Goal: Task Accomplishment & Management: Use online tool/utility

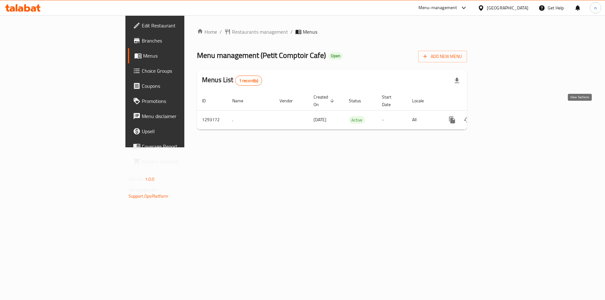
click at [500, 117] on icon "enhanced table" at bounding box center [497, 120] width 6 height 6
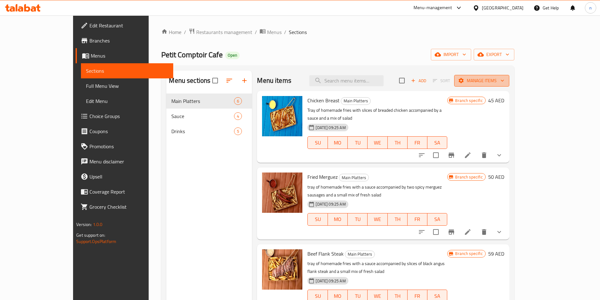
click at [509, 78] on button "Manage items" at bounding box center [481, 81] width 55 height 12
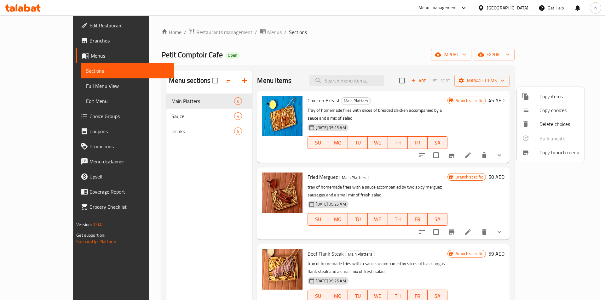
click at [223, 33] on div at bounding box center [302, 150] width 605 height 300
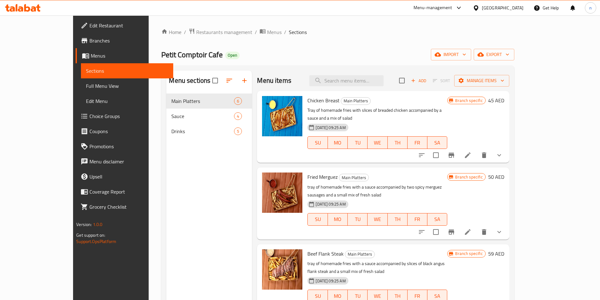
click at [267, 33] on span "Menus" at bounding box center [274, 32] width 14 height 8
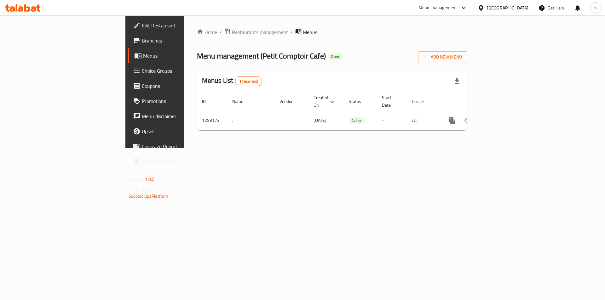
click at [142, 40] on span "Branches" at bounding box center [182, 41] width 80 height 8
click at [142, 43] on span "Branches" at bounding box center [182, 41] width 80 height 8
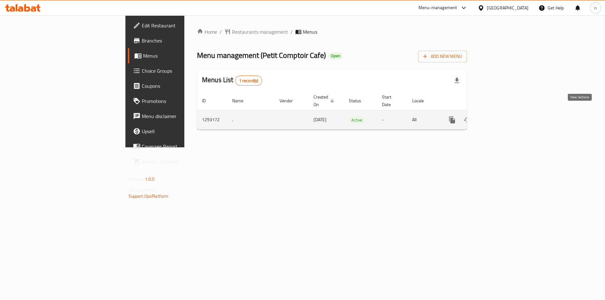
click at [501, 116] on icon "enhanced table" at bounding box center [497, 120] width 8 height 8
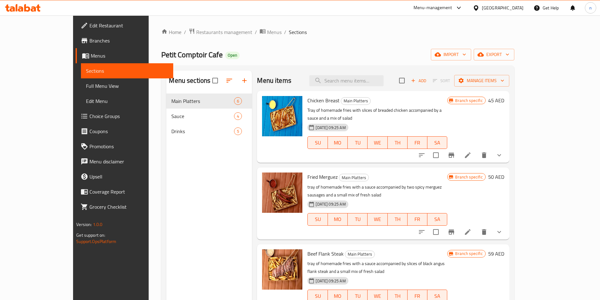
click at [91, 53] on span "Menus" at bounding box center [129, 56] width 77 height 8
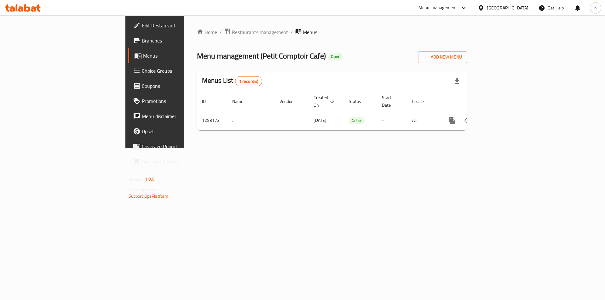
click at [128, 48] on link "Branches" at bounding box center [177, 40] width 99 height 15
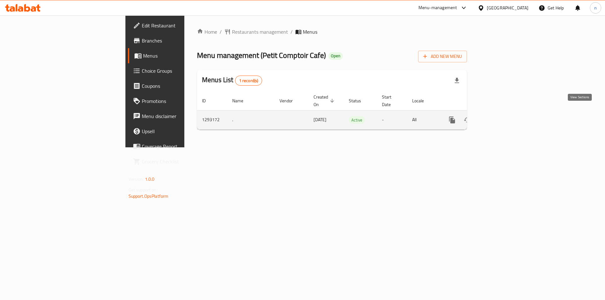
click at [501, 116] on icon "enhanced table" at bounding box center [497, 120] width 8 height 8
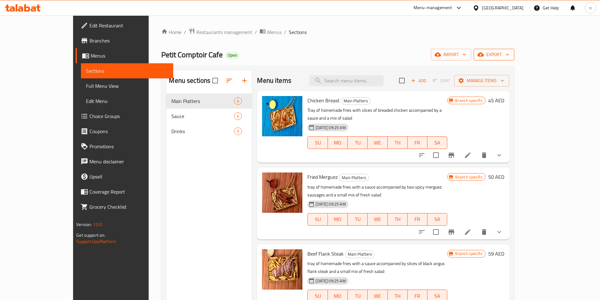
click at [509, 57] on span "export" at bounding box center [494, 55] width 31 height 8
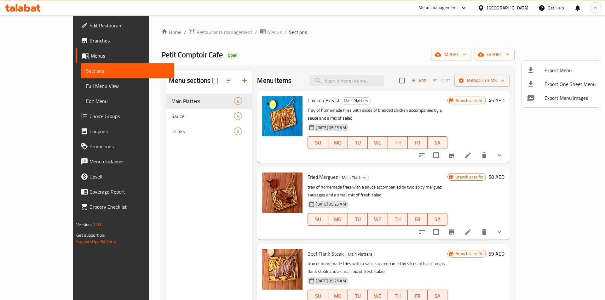
click at [441, 48] on div at bounding box center [302, 150] width 605 height 300
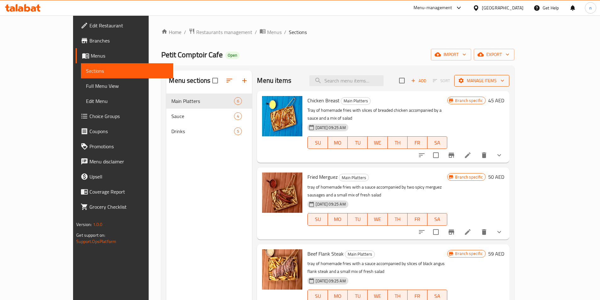
click at [504, 82] on span "Manage items" at bounding box center [481, 81] width 45 height 8
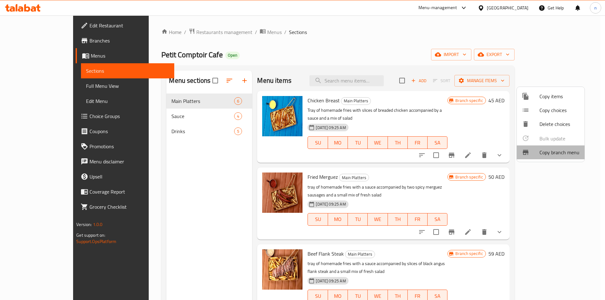
click at [559, 151] on span "Copy branch menu" at bounding box center [559, 153] width 40 height 8
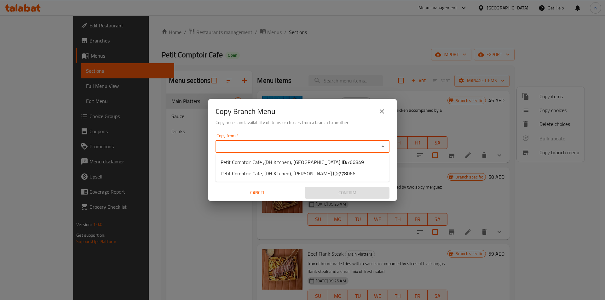
click at [290, 147] on input "Copy from   *" at bounding box center [297, 146] width 160 height 9
click at [270, 149] on input "Copy from   *" at bounding box center [297, 146] width 160 height 9
click at [288, 164] on span "Petit Comptoir Cafe ,(DH Kitchen), Business Bay ID: 766849" at bounding box center [291, 162] width 143 height 8
type input "Petit Comptoir Cafe ,(DH Kitchen), [GEOGRAPHIC_DATA]"
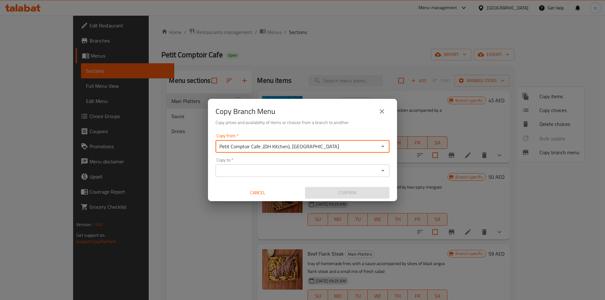
click at [285, 168] on input "Copy to   *" at bounding box center [297, 170] width 160 height 9
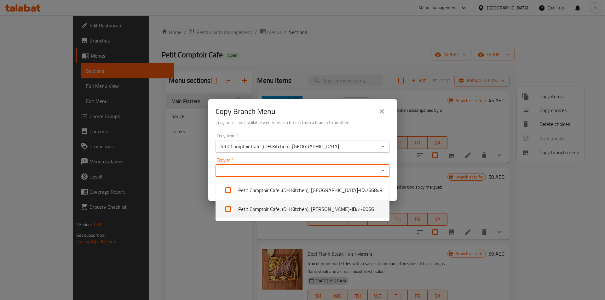
click at [309, 206] on li "Petit Comptoir Cafe, (DH Kitchen), [PERSON_NAME] - ID: 778066" at bounding box center [302, 209] width 174 height 19
checkbox input "true"
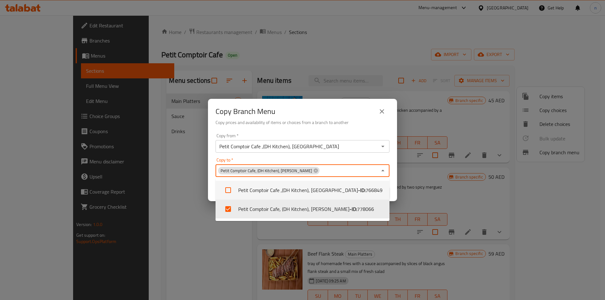
click at [175, 183] on div "Copy Branch Menu Copy prices and availability of items or choices from a branch…" at bounding box center [302, 150] width 605 height 300
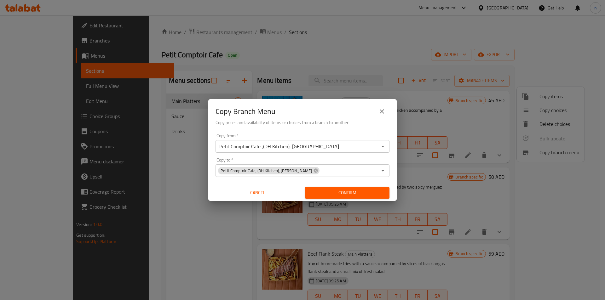
drag, startPoint x: 328, startPoint y: 190, endPoint x: 323, endPoint y: 193, distance: 6.3
click at [328, 190] on span "Confirm" at bounding box center [347, 193] width 74 height 8
